Goal: Task Accomplishment & Management: Use online tool/utility

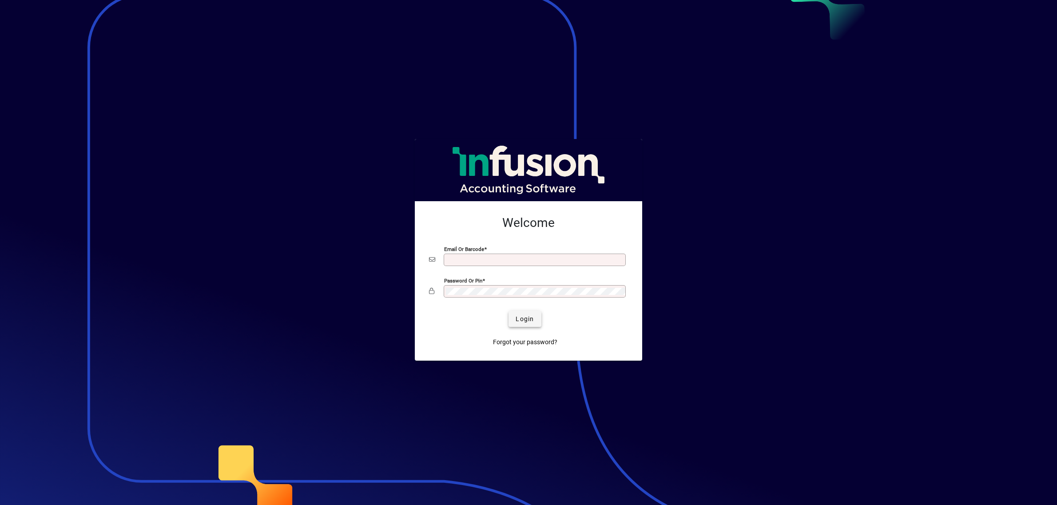
type input "**********"
click at [527, 316] on span "Login" at bounding box center [524, 318] width 18 height 9
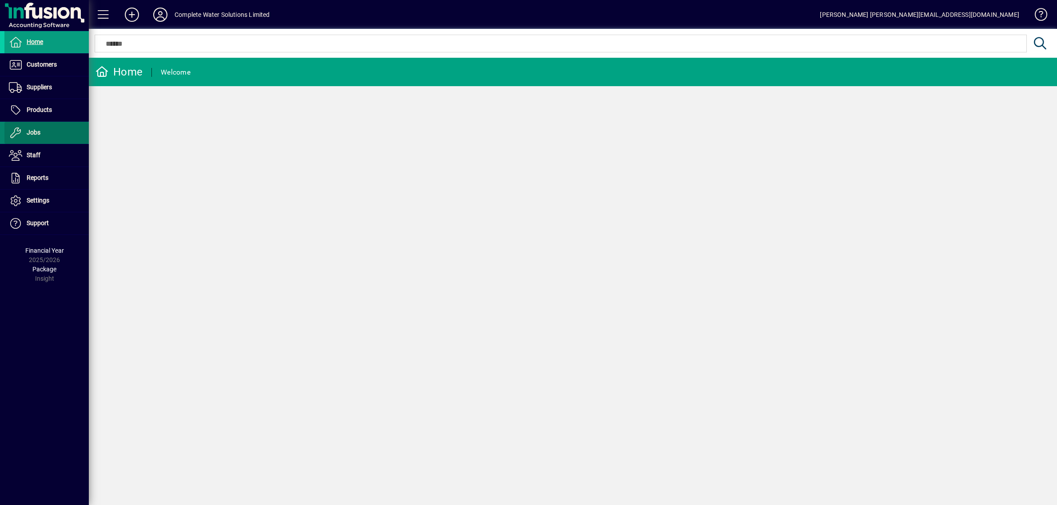
click at [41, 137] on span at bounding box center [46, 132] width 84 height 21
